Goal: Task Accomplishment & Management: Complete application form

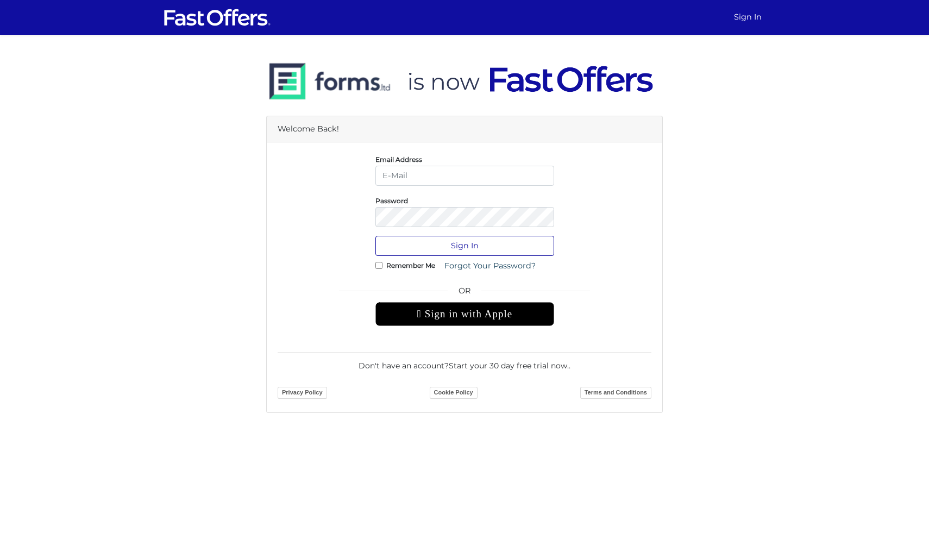
type input "jonathan@jvrealty.ca"
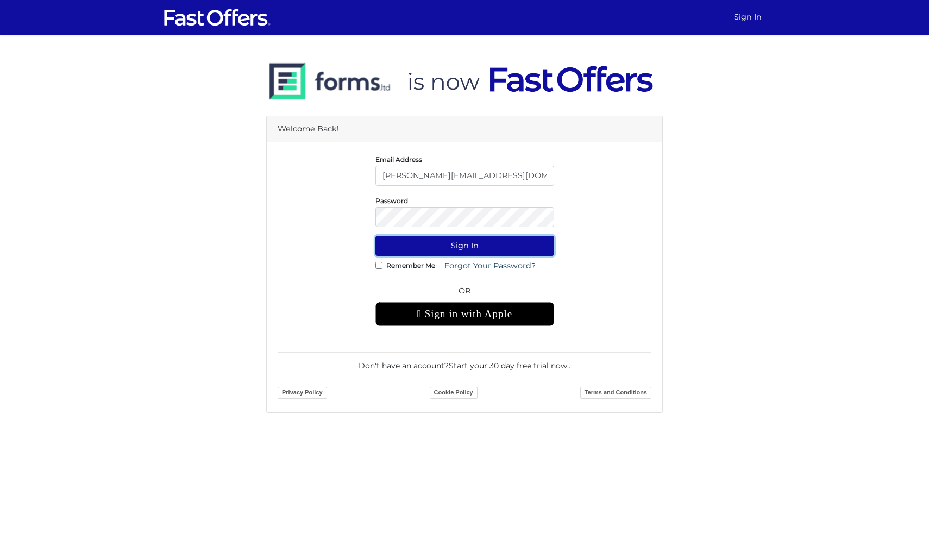
click at [467, 247] on button "Sign In" at bounding box center [465, 246] width 179 height 20
